Goal: Information Seeking & Learning: Learn about a topic

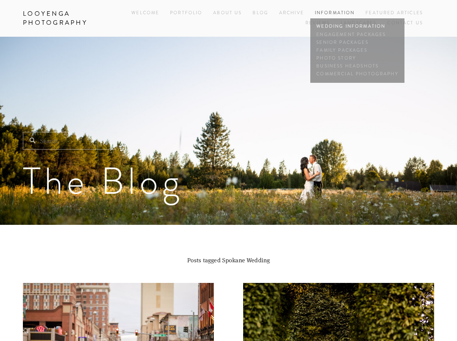
click at [356, 27] on link "Wedding Information" at bounding box center [356, 27] width 85 height 8
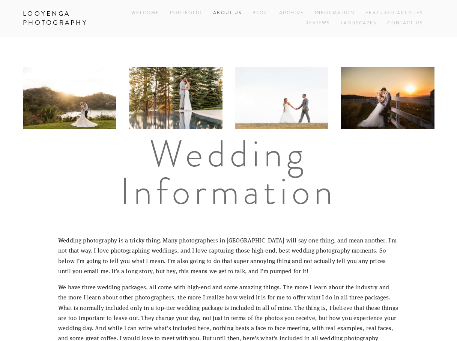
click at [231, 12] on link "About Us" at bounding box center [227, 13] width 28 height 10
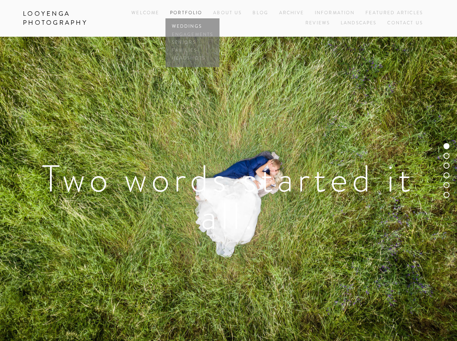
click at [188, 24] on link "Weddings" at bounding box center [192, 27] width 45 height 8
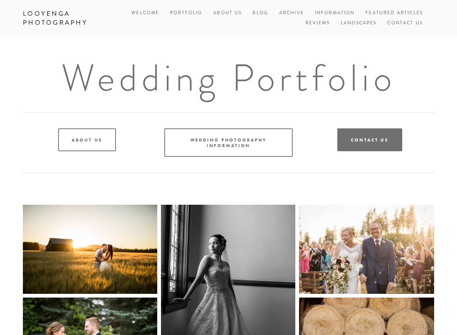
click at [363, 133] on link "Contact Us" at bounding box center [369, 140] width 65 height 23
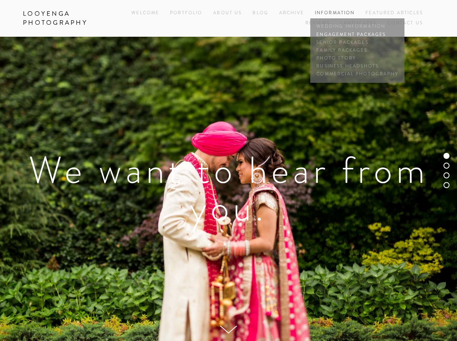
click at [347, 35] on link "Engagement Packages" at bounding box center [356, 35] width 85 height 8
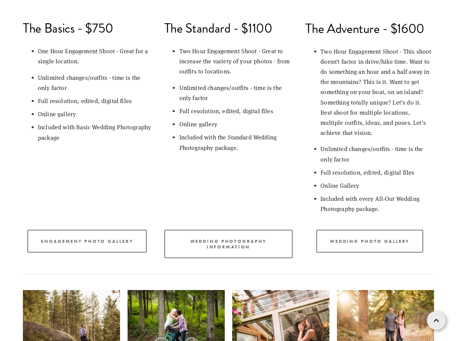
scroll to position [440, 0]
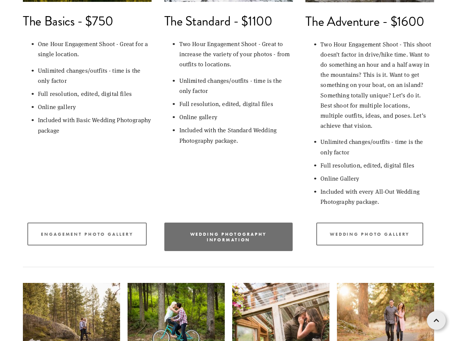
click at [271, 230] on link "Wedding Photography Information" at bounding box center [228, 237] width 129 height 28
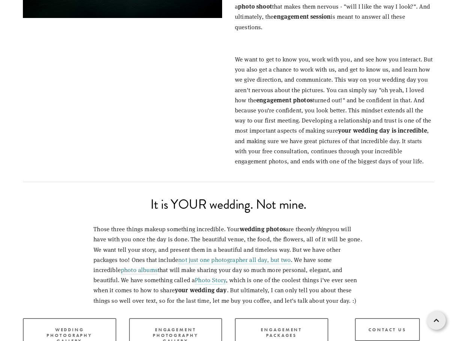
scroll to position [1012, 0]
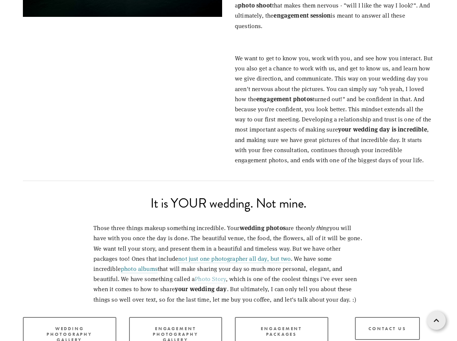
click at [195, 275] on link "Photo Story" at bounding box center [210, 279] width 31 height 9
